Goal: Information Seeking & Learning: Learn about a topic

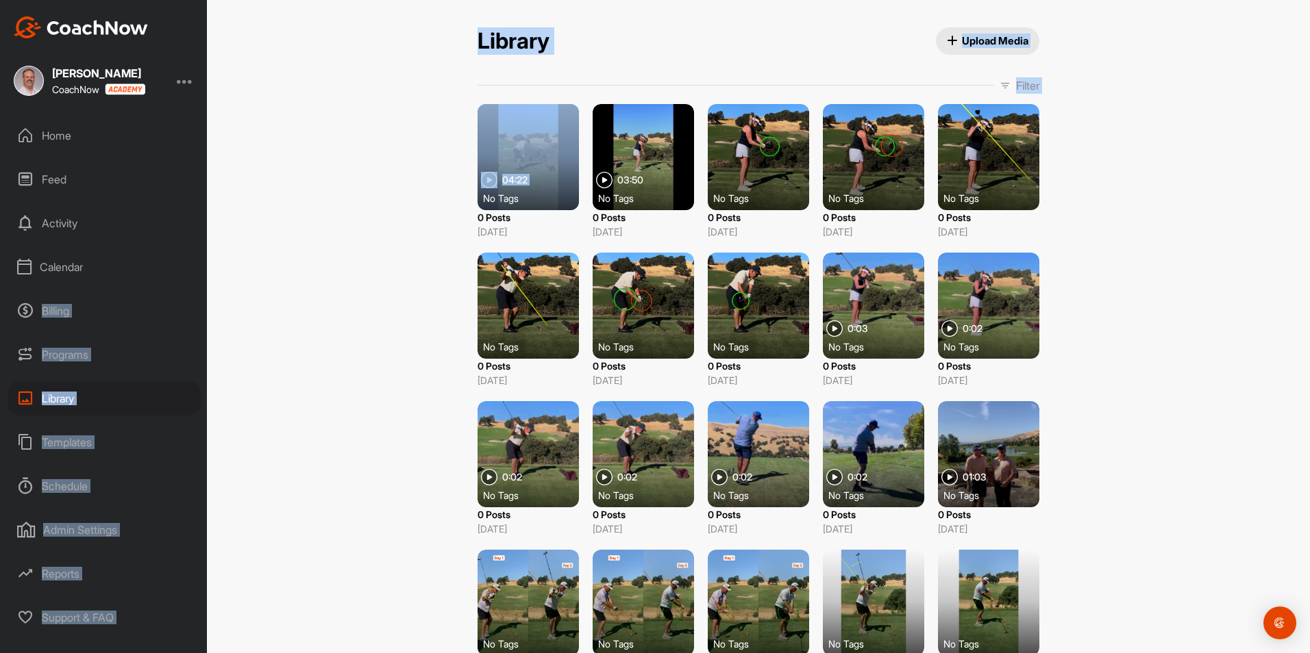
drag, startPoint x: 531, startPoint y: 168, endPoint x: -854, endPoint y: 324, distance: 1393.7
click at [0, 324] on html "[PERSON_NAME] CoachNow Home Feed Activity Calendar Billing Programs Library Tem…" at bounding box center [655, 326] width 1310 height 653
click at [365, 208] on div "Library Upload Media Filter Media Type Images Videos Audio Documents Sort by Cr…" at bounding box center [758, 326] width 1103 height 653
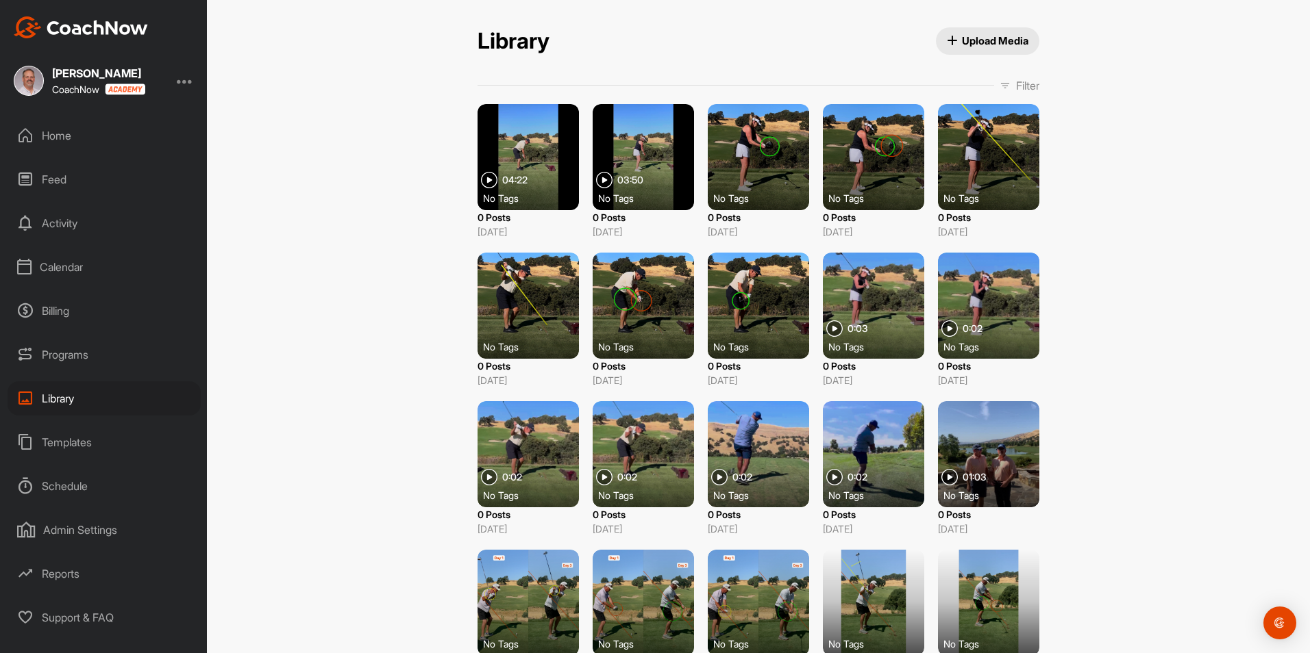
click at [528, 168] on div at bounding box center [527, 157] width 101 height 106
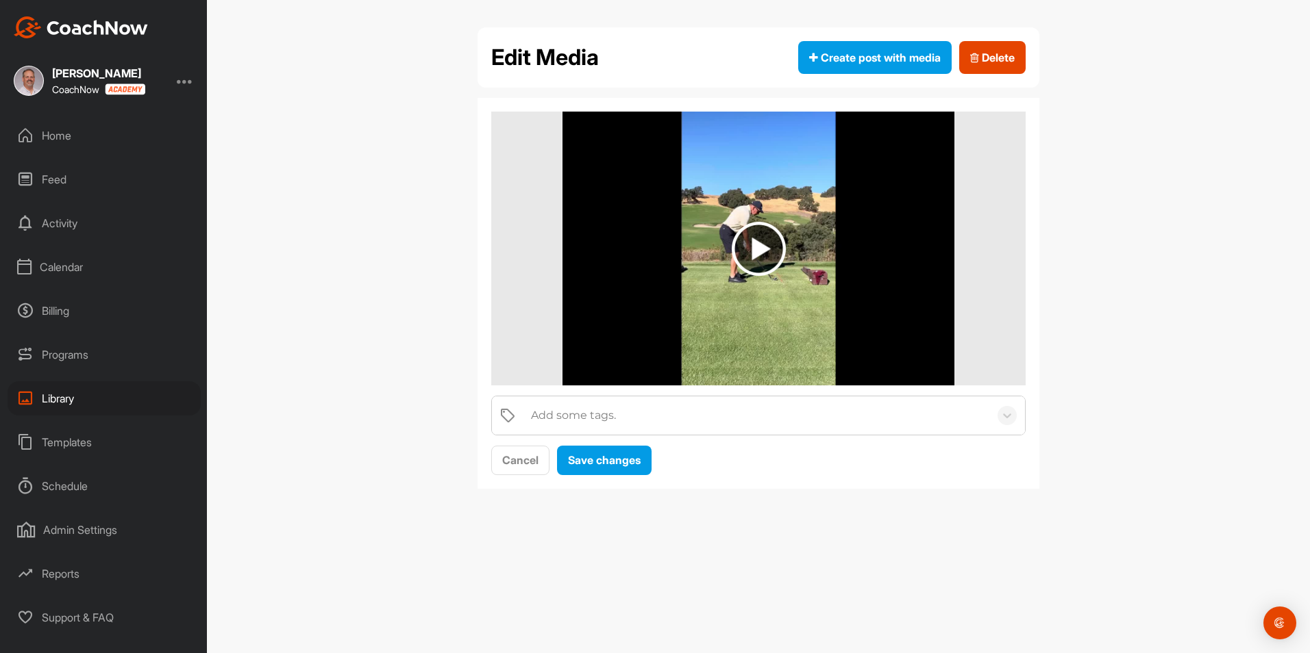
click at [753, 252] on img at bounding box center [758, 249] width 54 height 54
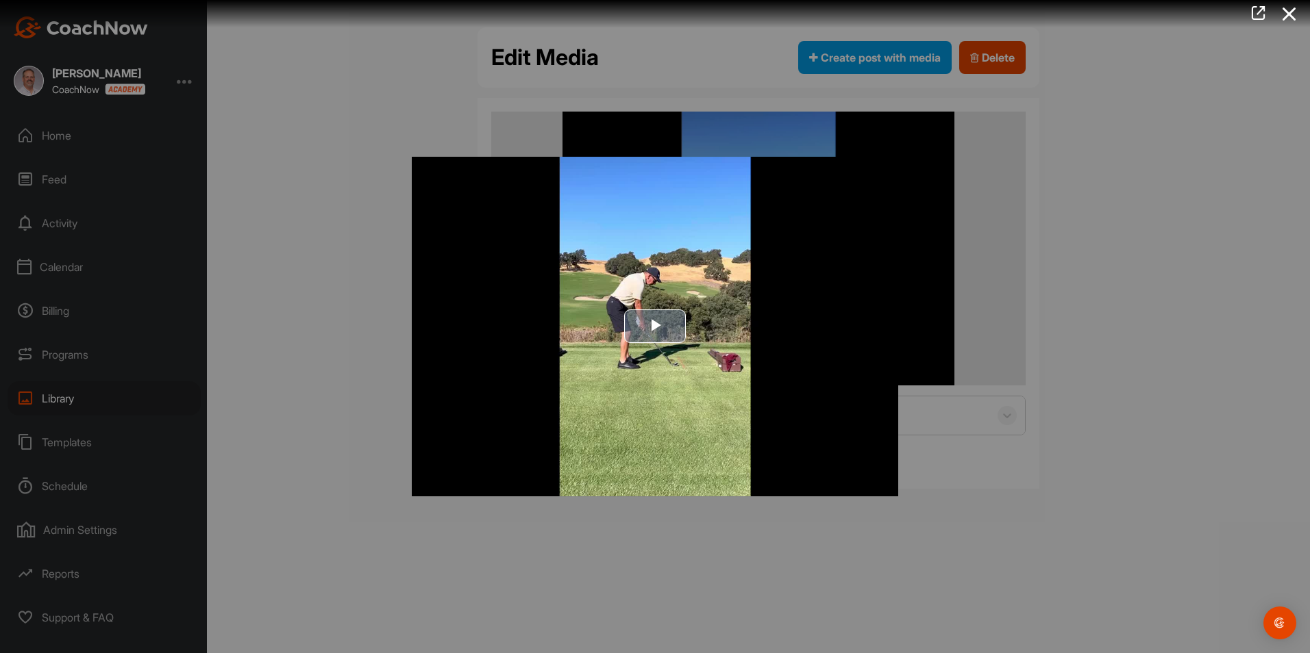
click at [655, 327] on span "Video Player" at bounding box center [655, 327] width 0 height 0
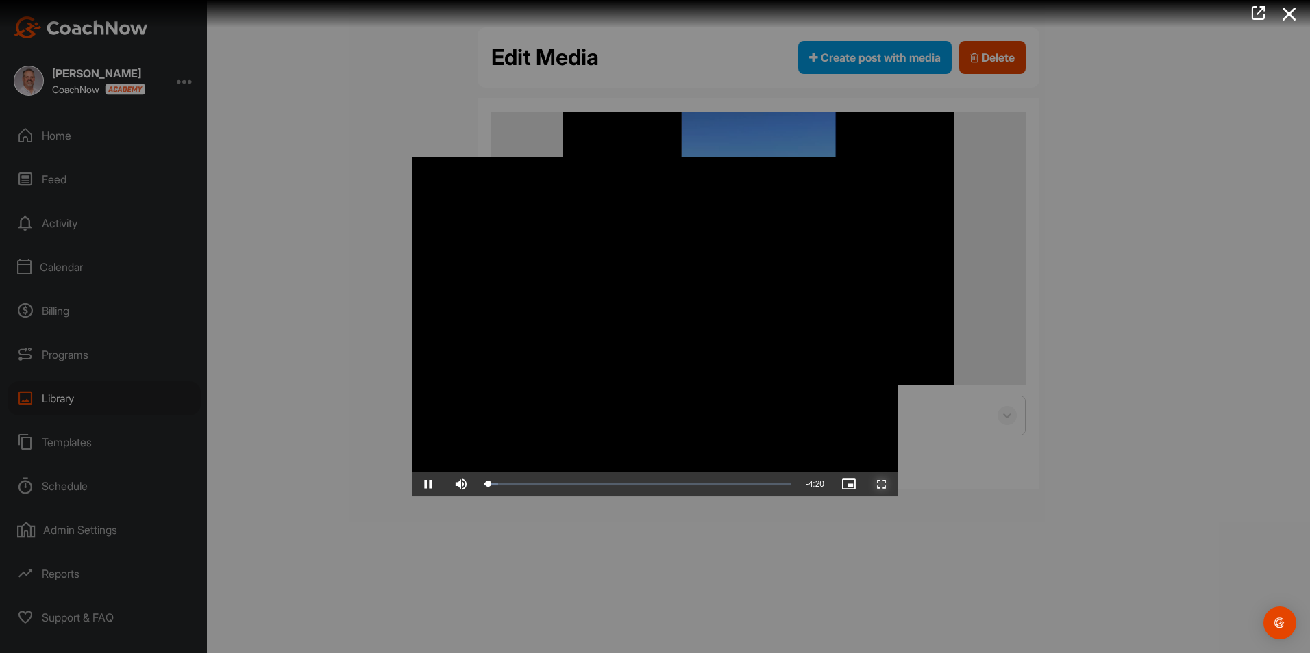
click at [882, 484] on span "Video Player" at bounding box center [881, 484] width 33 height 0
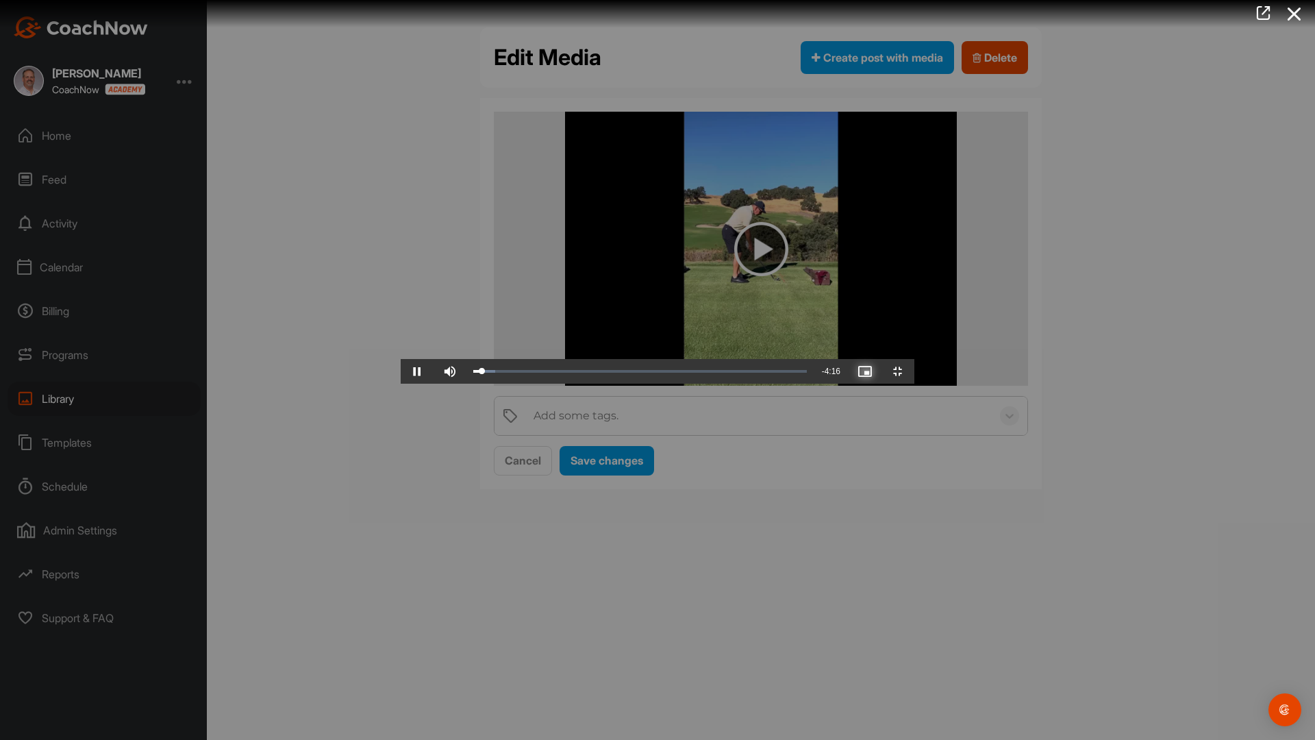
click at [881, 371] on span "Video Player" at bounding box center [865, 371] width 33 height 0
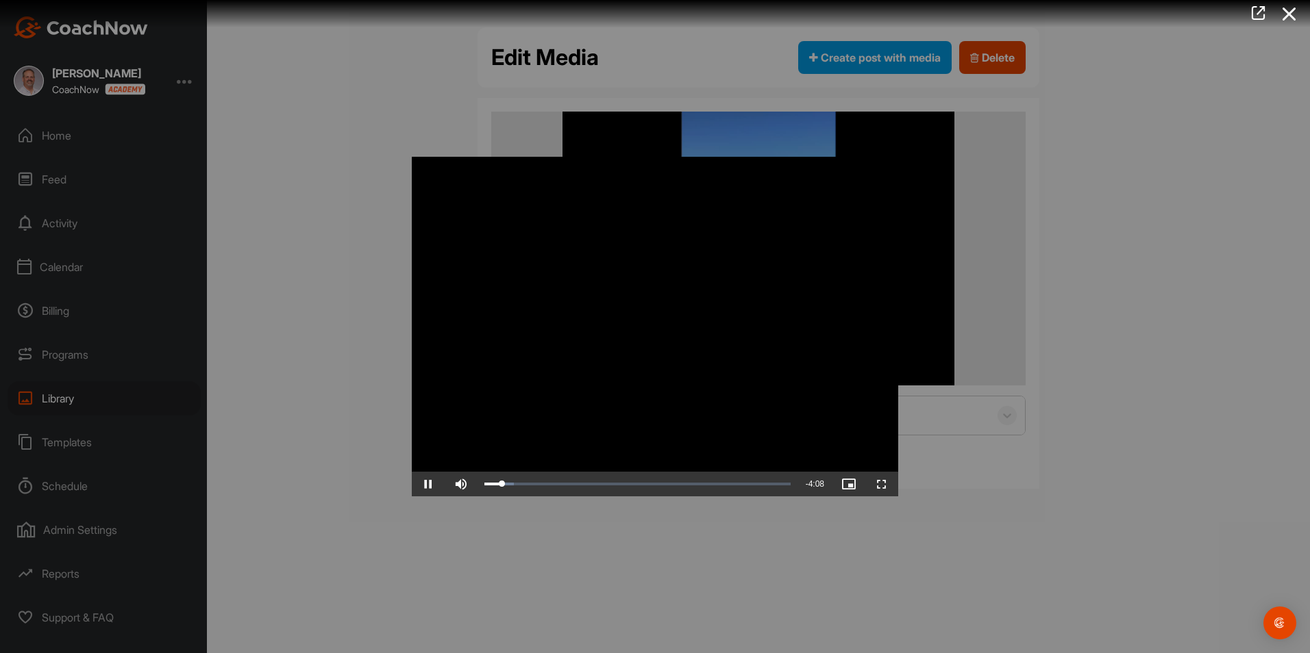
click at [1253, 190] on div at bounding box center [655, 326] width 1310 height 653
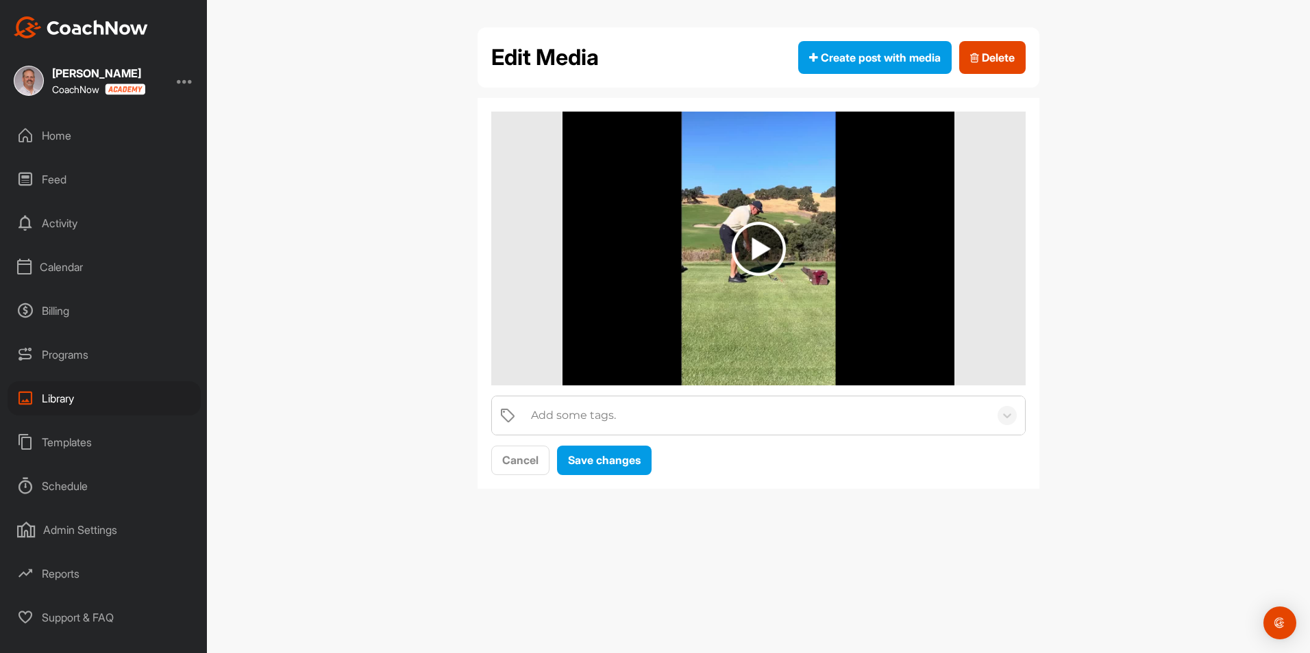
click at [760, 262] on img at bounding box center [758, 249] width 54 height 54
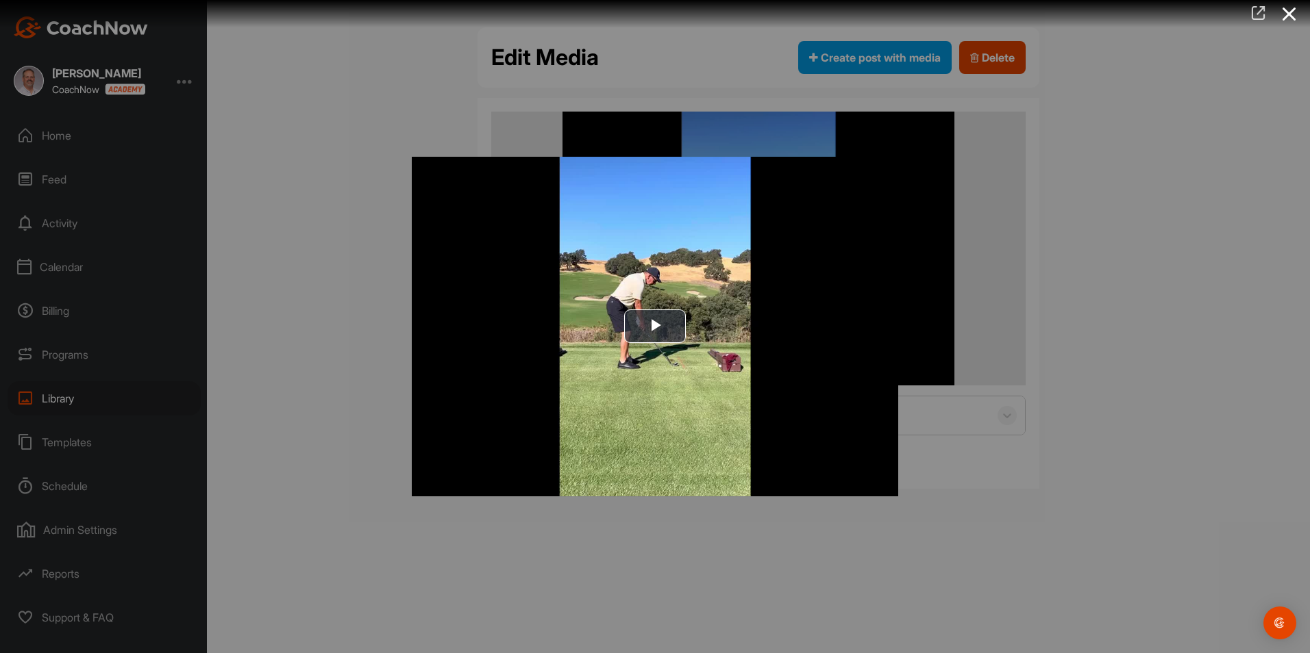
click at [1262, 12] on icon at bounding box center [1258, 12] width 16 height 15
click at [186, 86] on div at bounding box center [655, 326] width 1310 height 653
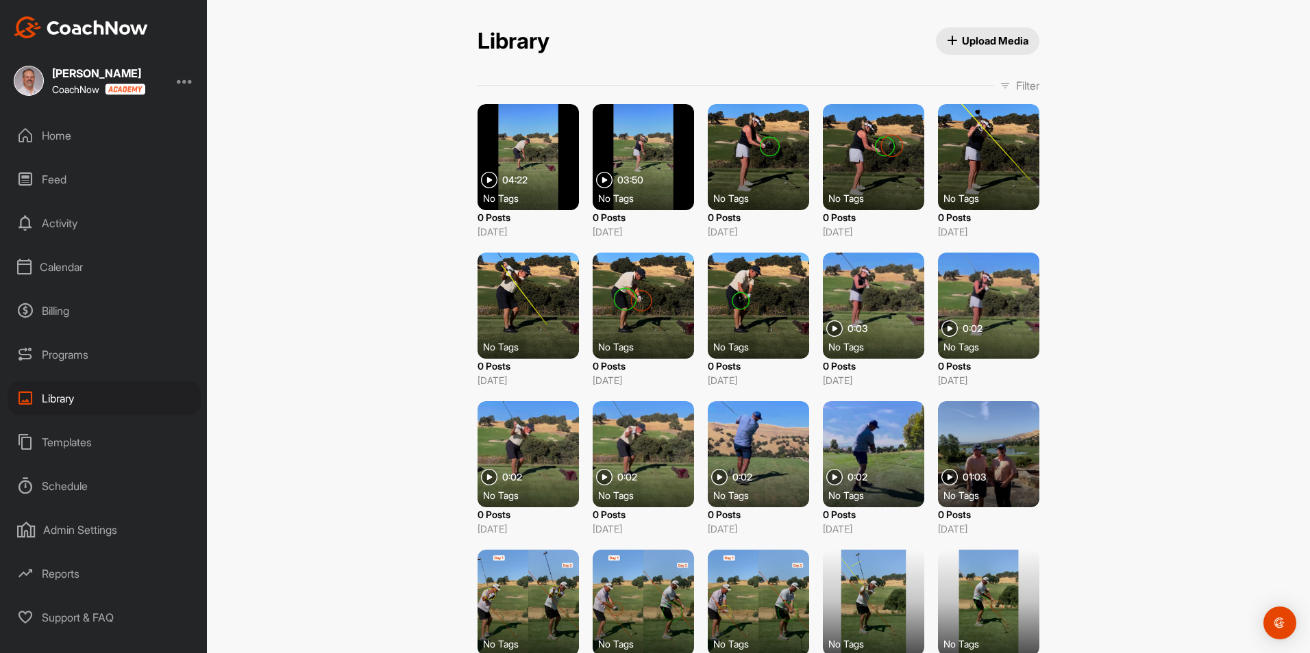
click at [741, 299] on div at bounding box center [758, 306] width 101 height 106
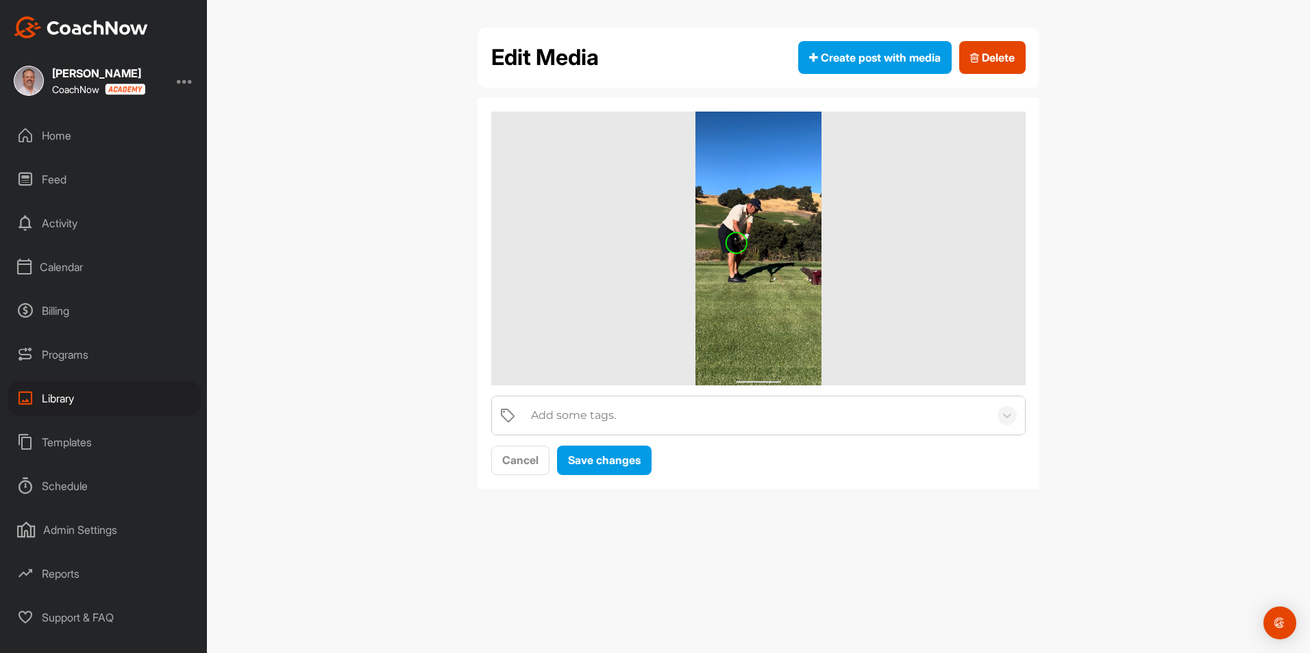
click at [754, 290] on img at bounding box center [758, 249] width 127 height 274
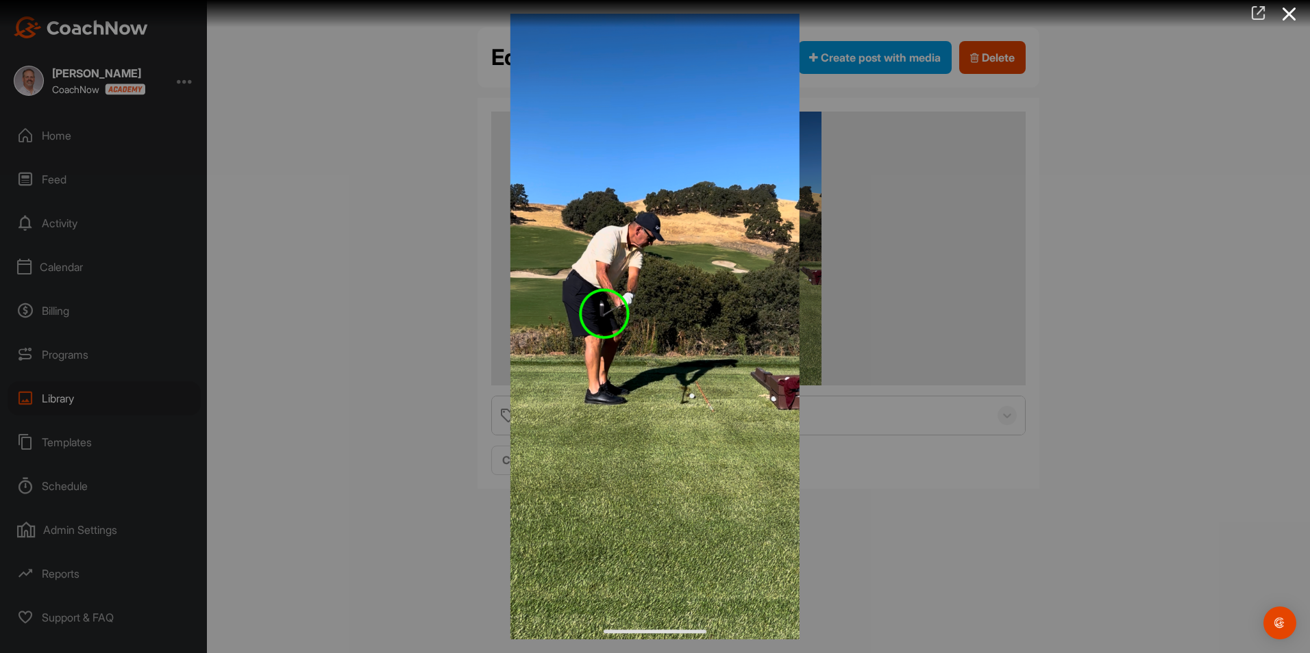
click at [1257, 13] on icon at bounding box center [1258, 12] width 16 height 15
click at [697, 116] on img at bounding box center [655, 326] width 316 height 653
click at [441, 130] on div at bounding box center [655, 326] width 1310 height 653
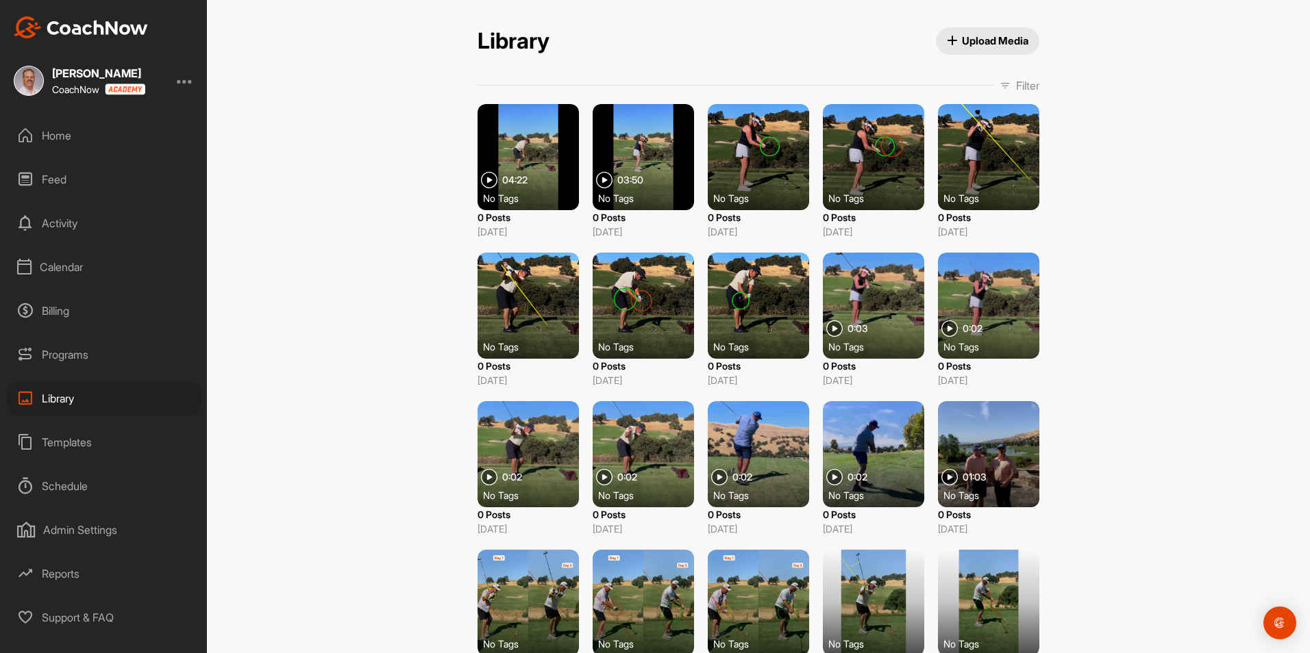
click at [529, 308] on div at bounding box center [527, 306] width 101 height 106
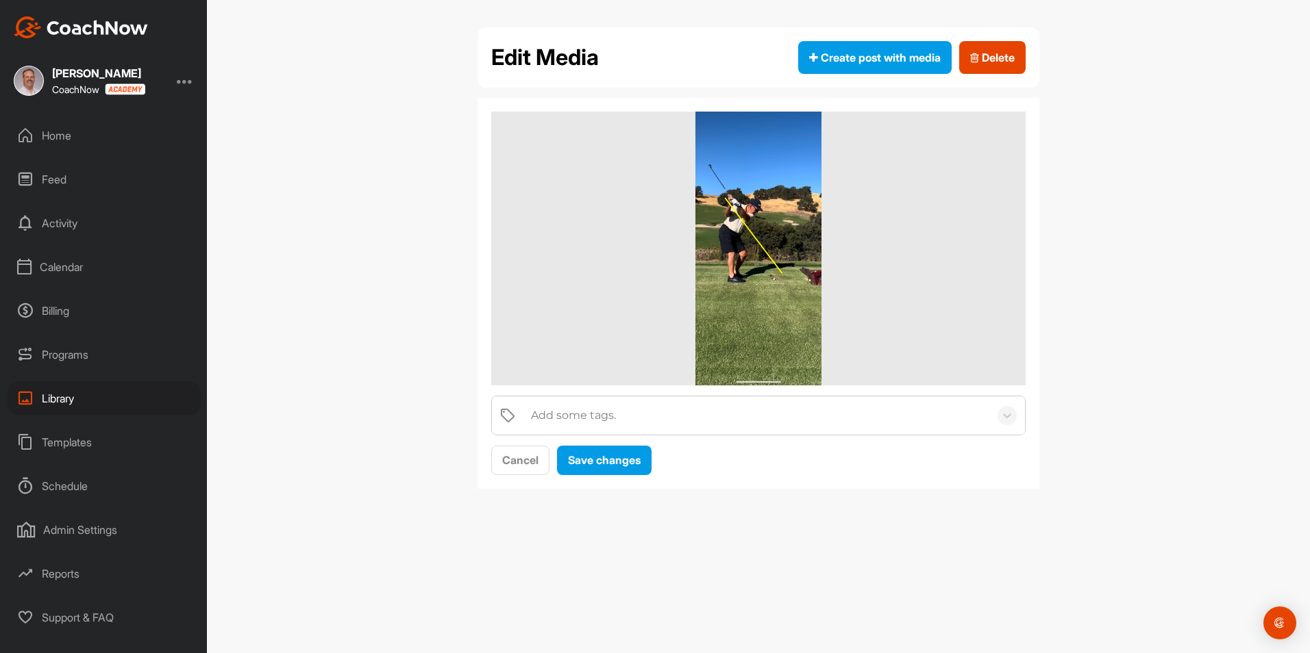
click at [740, 291] on img at bounding box center [758, 249] width 127 height 274
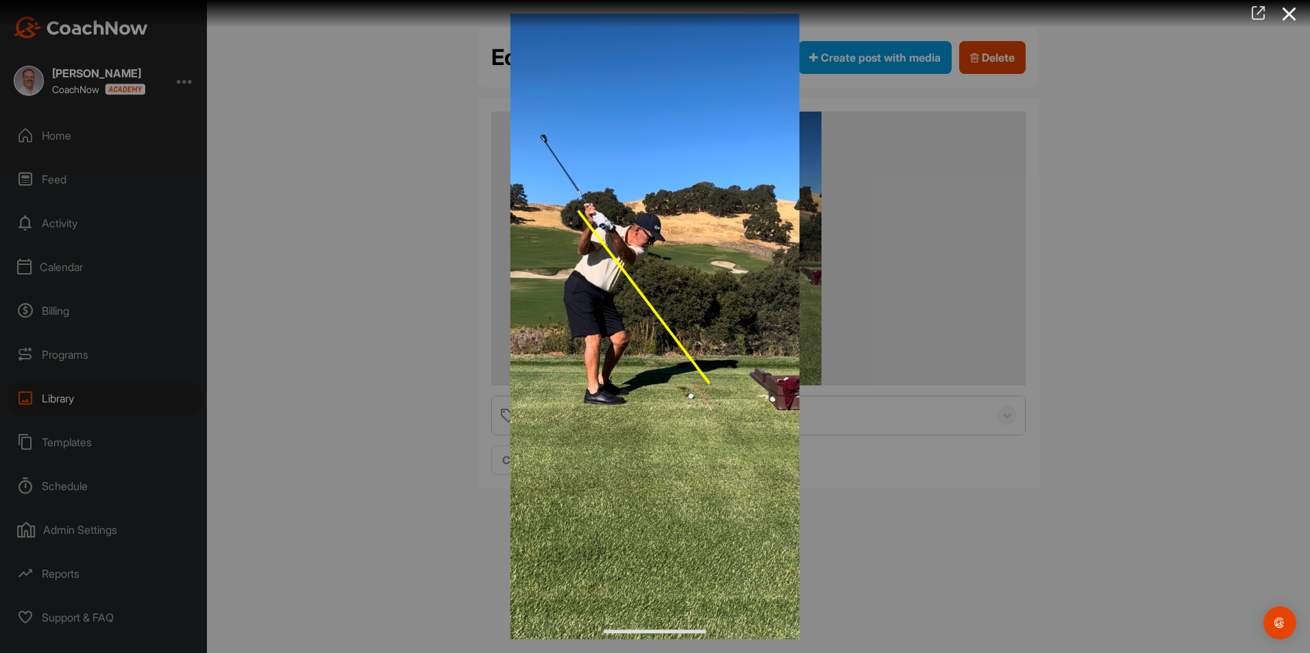
click at [1258, 15] on icon at bounding box center [1258, 12] width 16 height 15
click at [286, 121] on div at bounding box center [655, 326] width 1310 height 653
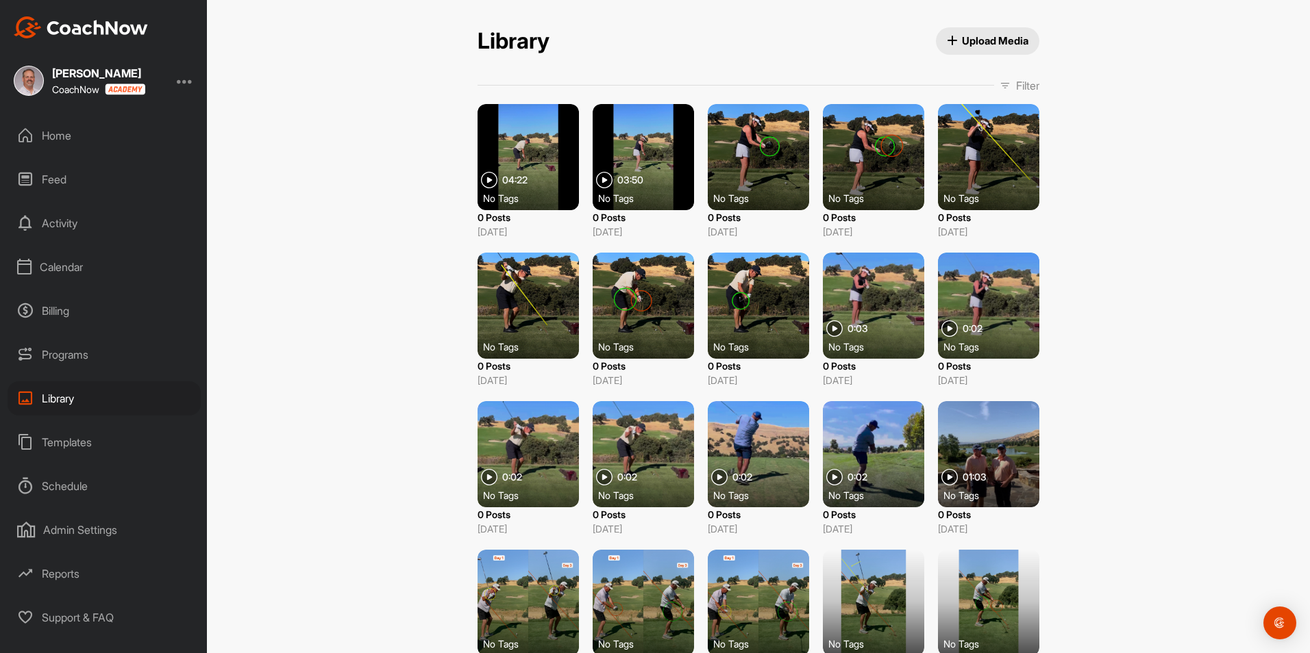
click at [649, 303] on div at bounding box center [642, 306] width 101 height 106
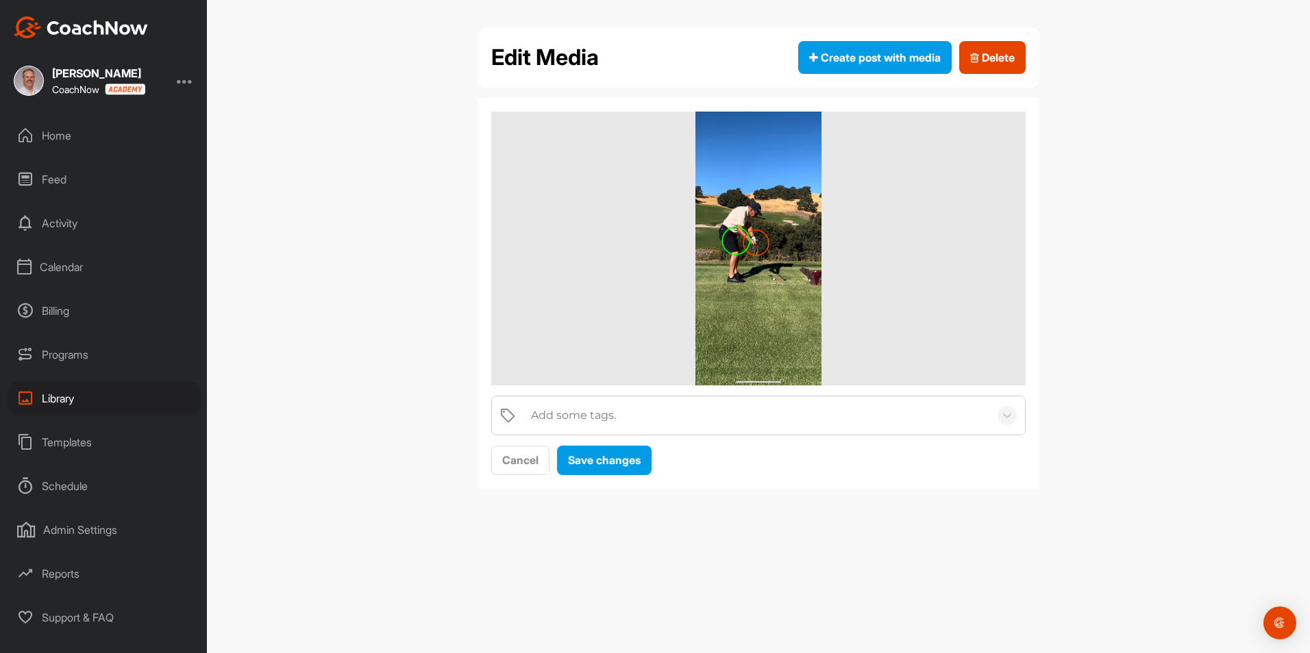
click at [764, 283] on img at bounding box center [758, 249] width 127 height 274
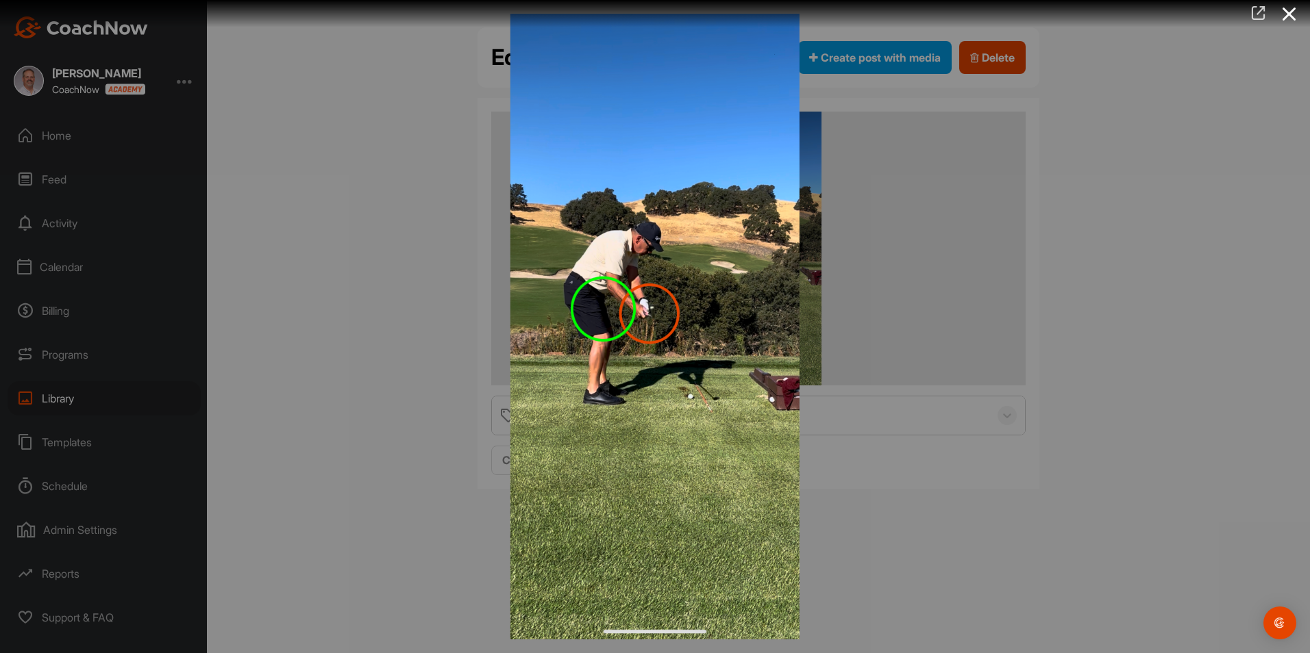
click at [1262, 14] on icon at bounding box center [1258, 12] width 16 height 15
click at [335, 127] on div at bounding box center [655, 326] width 1310 height 653
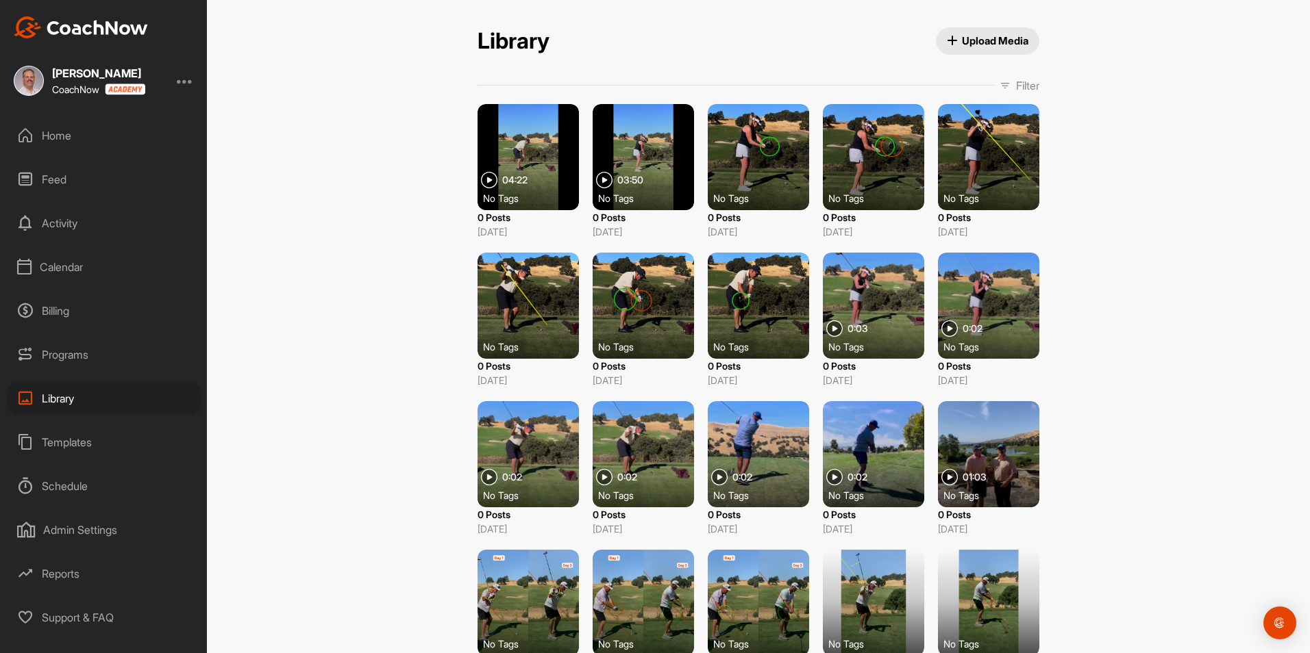
click at [628, 179] on span "03:50" at bounding box center [630, 180] width 26 height 10
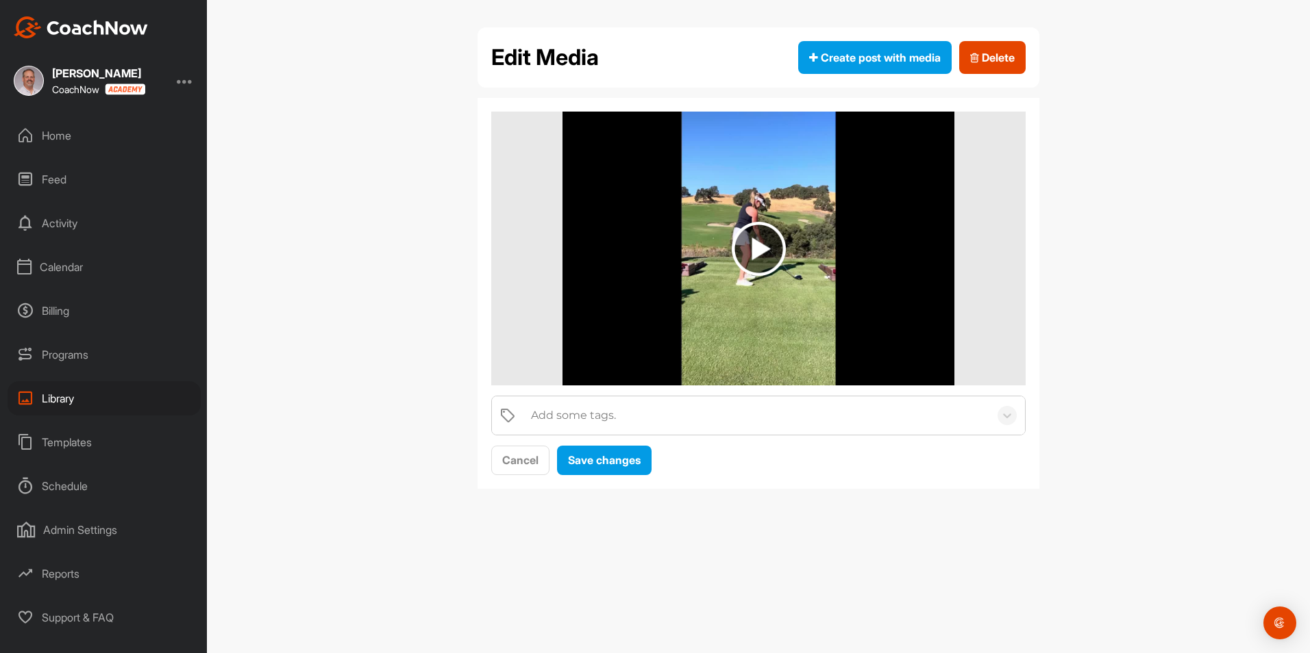
click at [808, 234] on img at bounding box center [758, 249] width 392 height 274
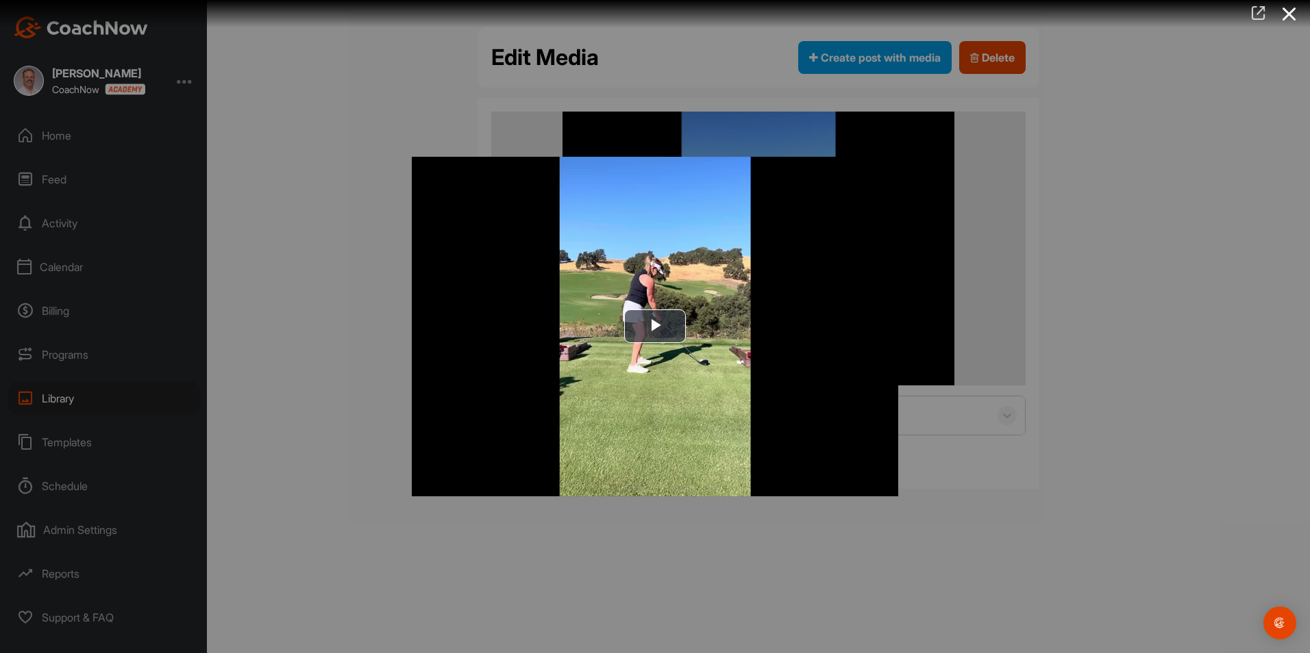
click at [1262, 13] on icon at bounding box center [1258, 12] width 16 height 15
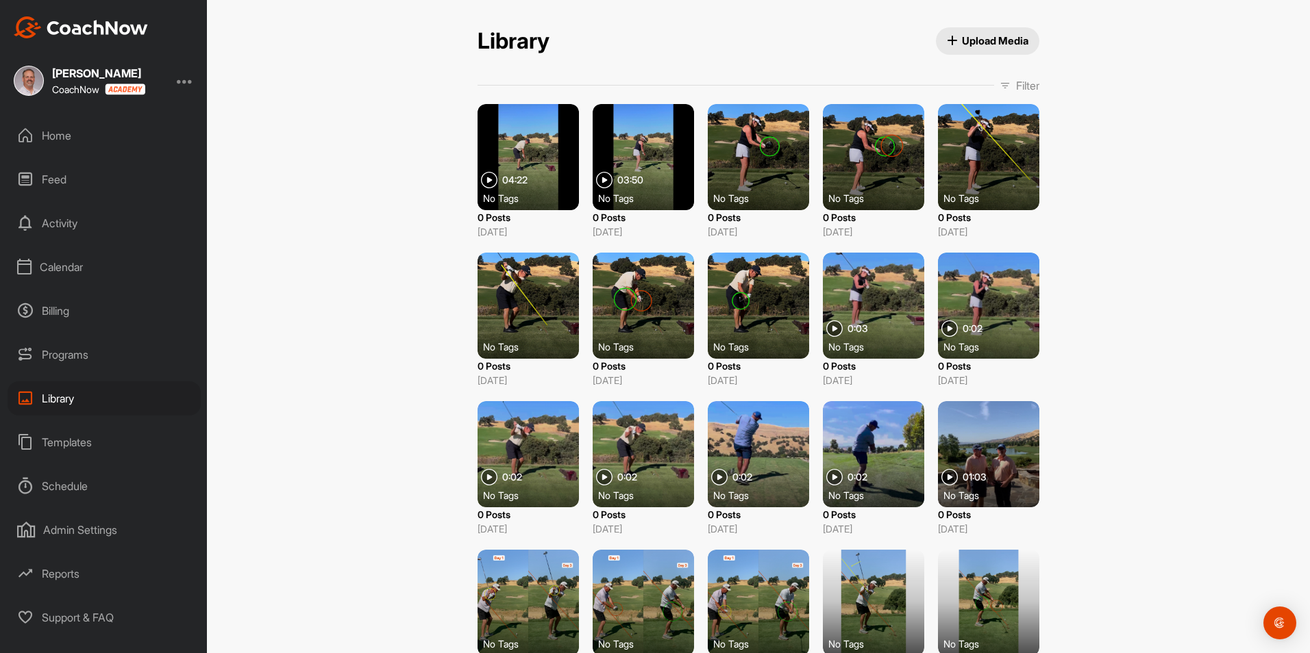
click at [766, 158] on div at bounding box center [758, 157] width 101 height 106
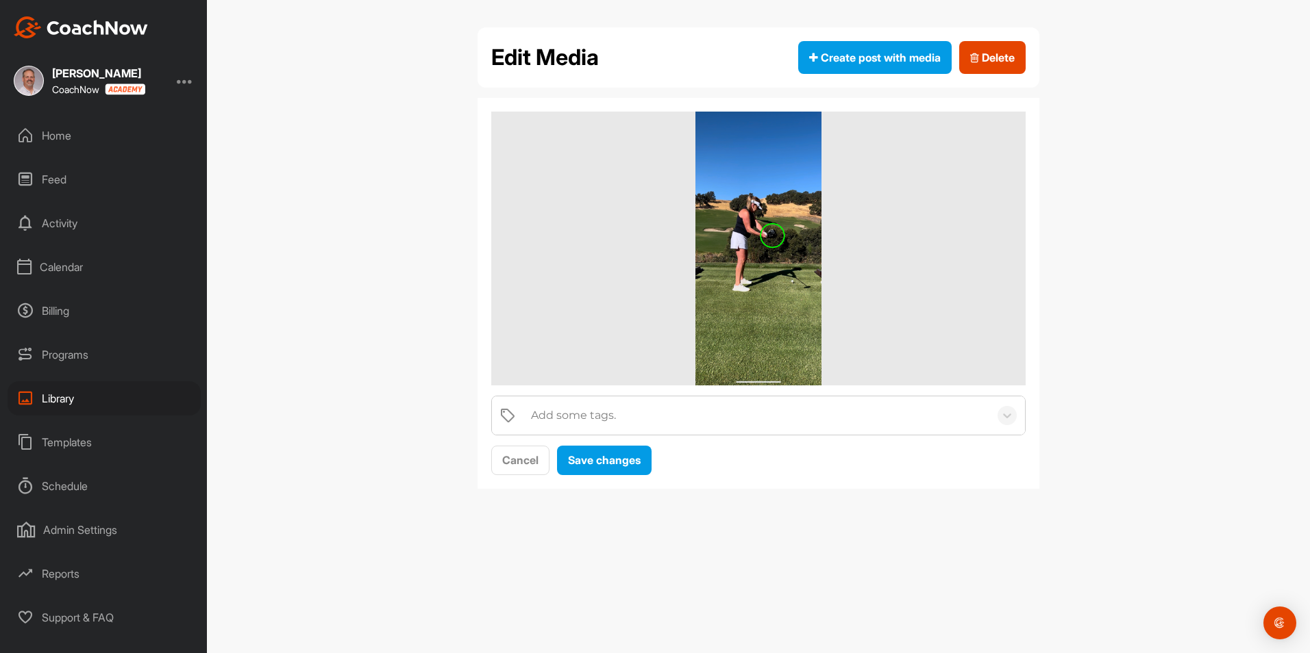
click at [776, 237] on img at bounding box center [758, 249] width 127 height 274
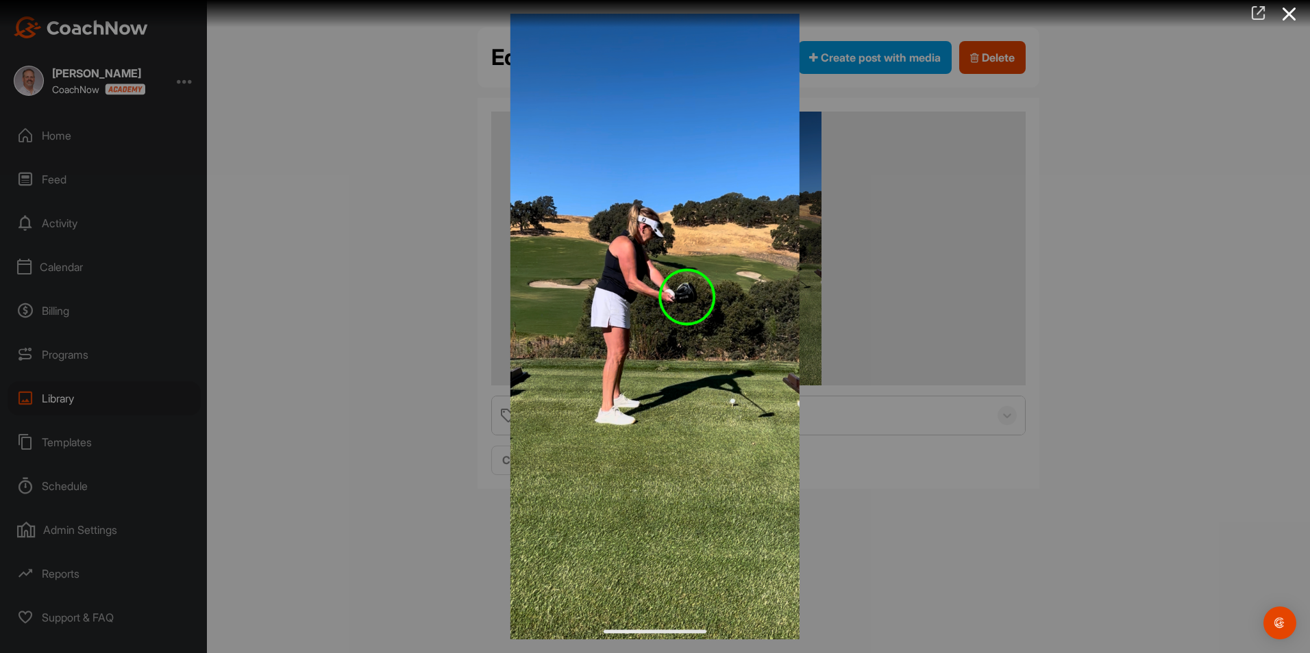
click at [1260, 8] on icon at bounding box center [1258, 12] width 16 height 15
click at [355, 131] on div at bounding box center [655, 326] width 1310 height 653
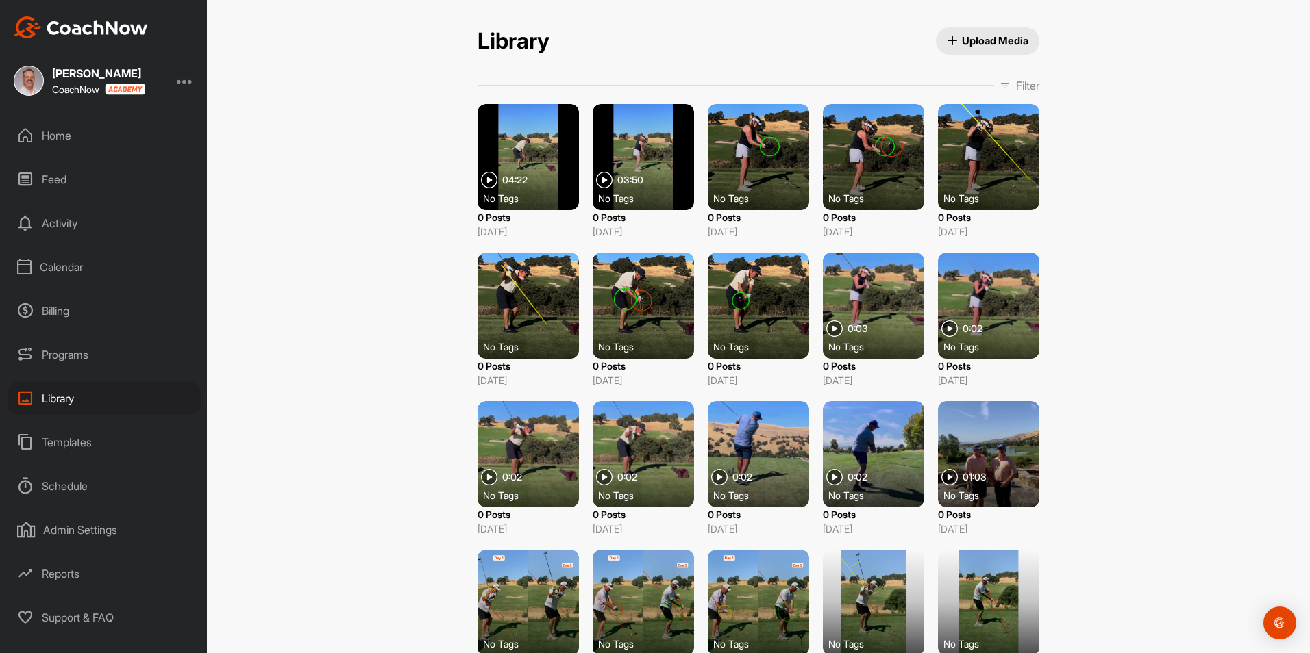
click at [958, 158] on div at bounding box center [988, 157] width 101 height 106
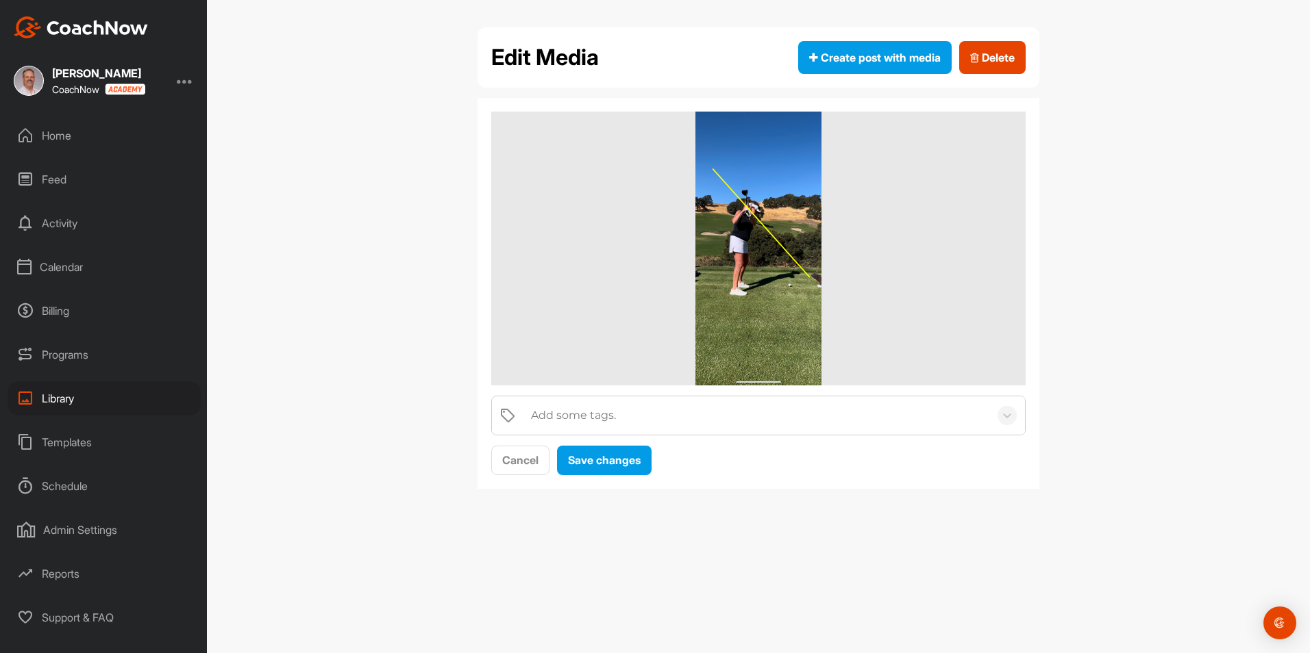
click at [788, 260] on img at bounding box center [758, 249] width 127 height 274
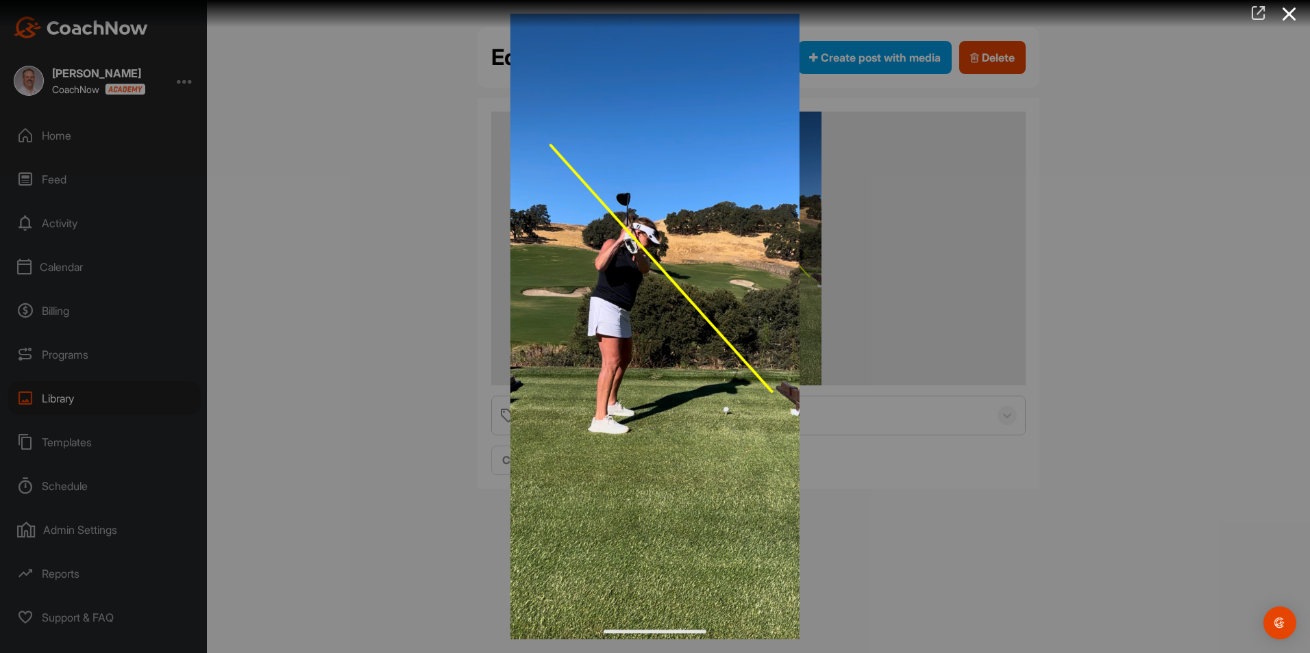
click at [1263, 14] on icon at bounding box center [1258, 12] width 16 height 15
click at [254, 149] on div at bounding box center [655, 326] width 1310 height 653
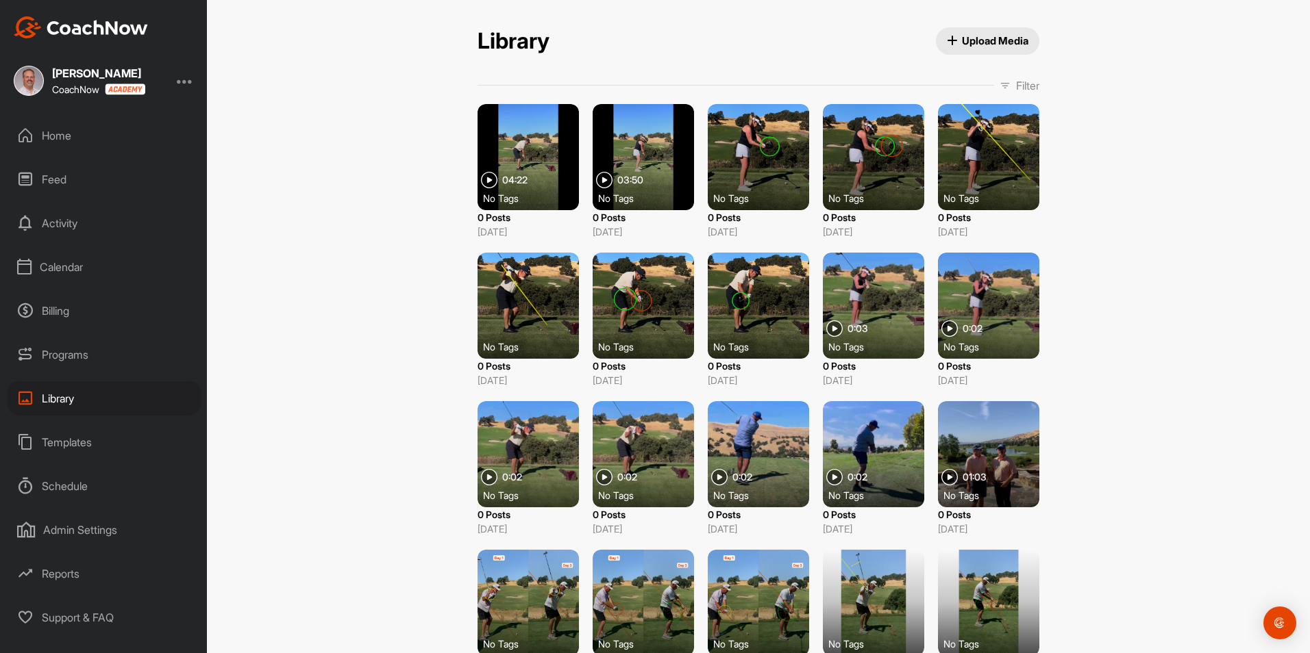
click at [864, 145] on div at bounding box center [873, 157] width 101 height 106
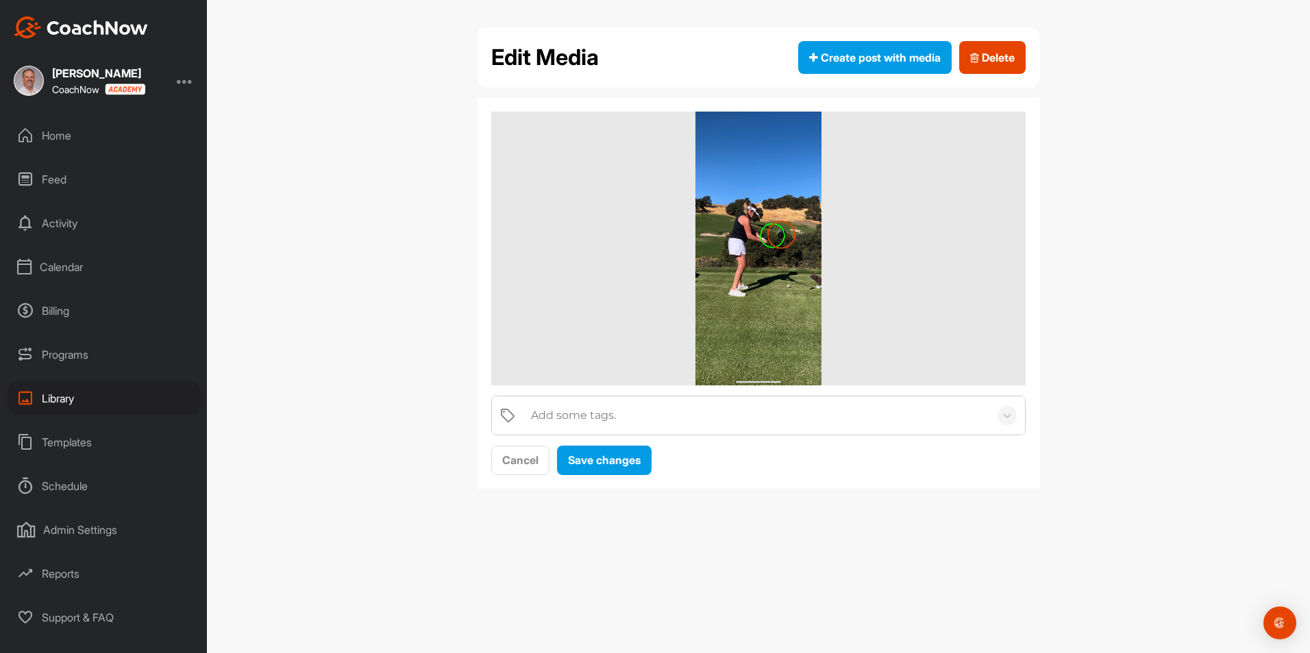
click at [760, 253] on img at bounding box center [758, 249] width 127 height 274
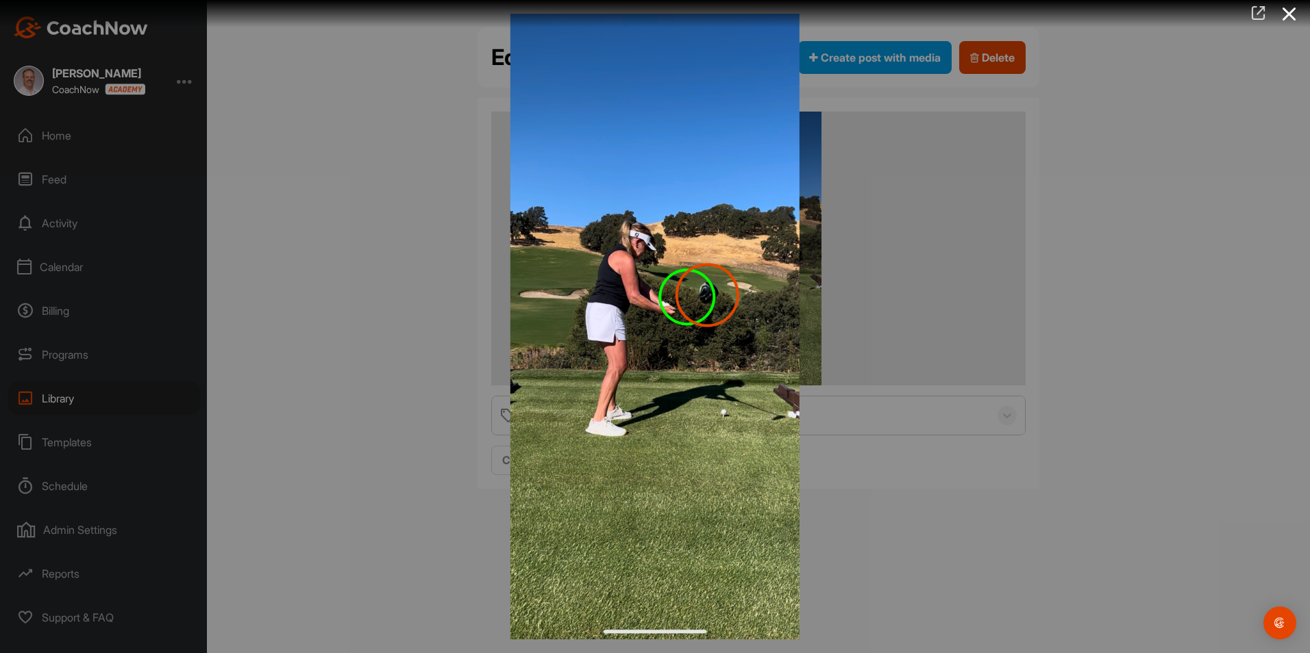
click at [1254, 14] on icon at bounding box center [1258, 12] width 16 height 15
click at [371, 116] on div at bounding box center [655, 326] width 1310 height 653
